Goal: Task Accomplishment & Management: Manage account settings

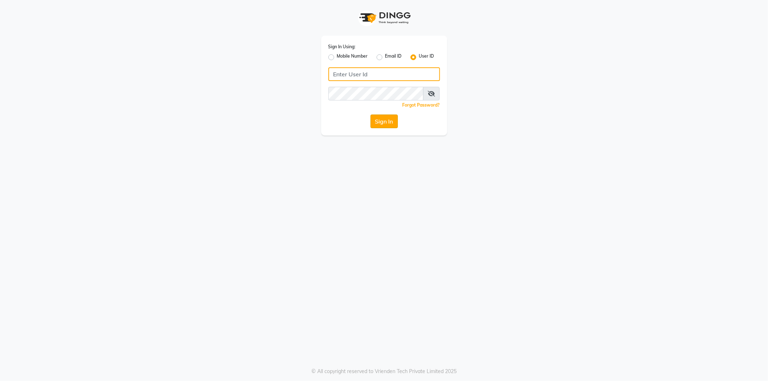
type input "kaycee@123"
click at [384, 121] on button "Sign In" at bounding box center [383, 121] width 27 height 14
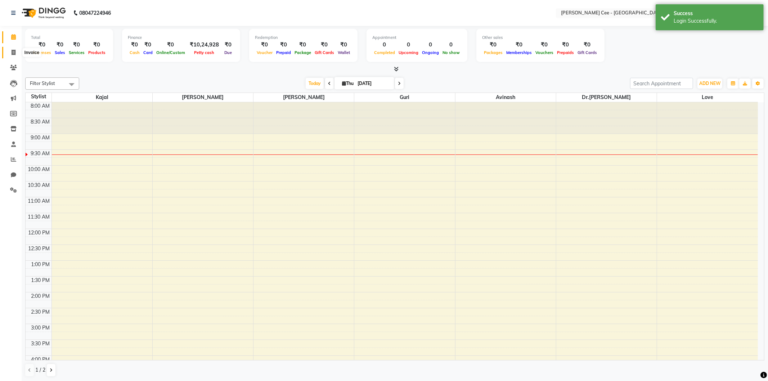
click at [13, 51] on icon at bounding box center [14, 52] width 4 height 5
select select "8239"
select select "service"
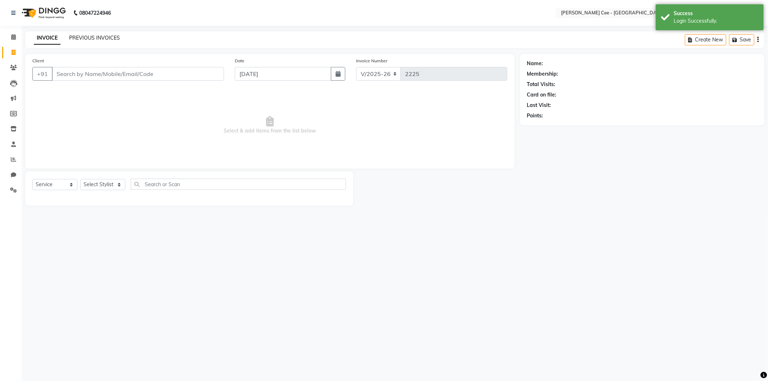
click at [98, 38] on link "PREVIOUS INVOICES" at bounding box center [94, 38] width 51 height 6
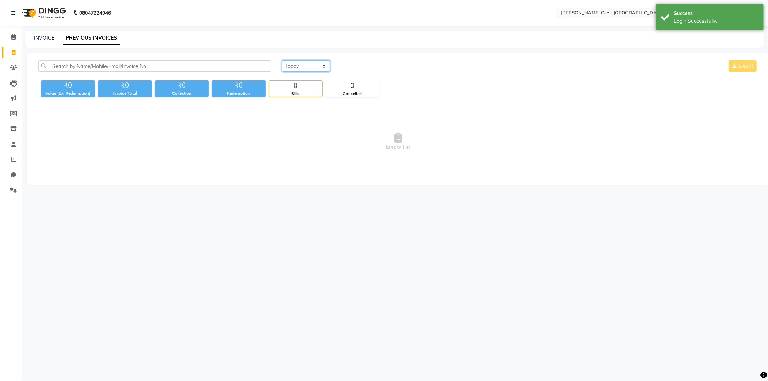
click at [298, 66] on select "[DATE] [DATE] Custom Range" at bounding box center [306, 65] width 48 height 11
select select "[DATE]"
click at [282, 60] on select "[DATE] [DATE] Custom Range" at bounding box center [306, 65] width 48 height 11
